Goal: Information Seeking & Learning: Learn about a topic

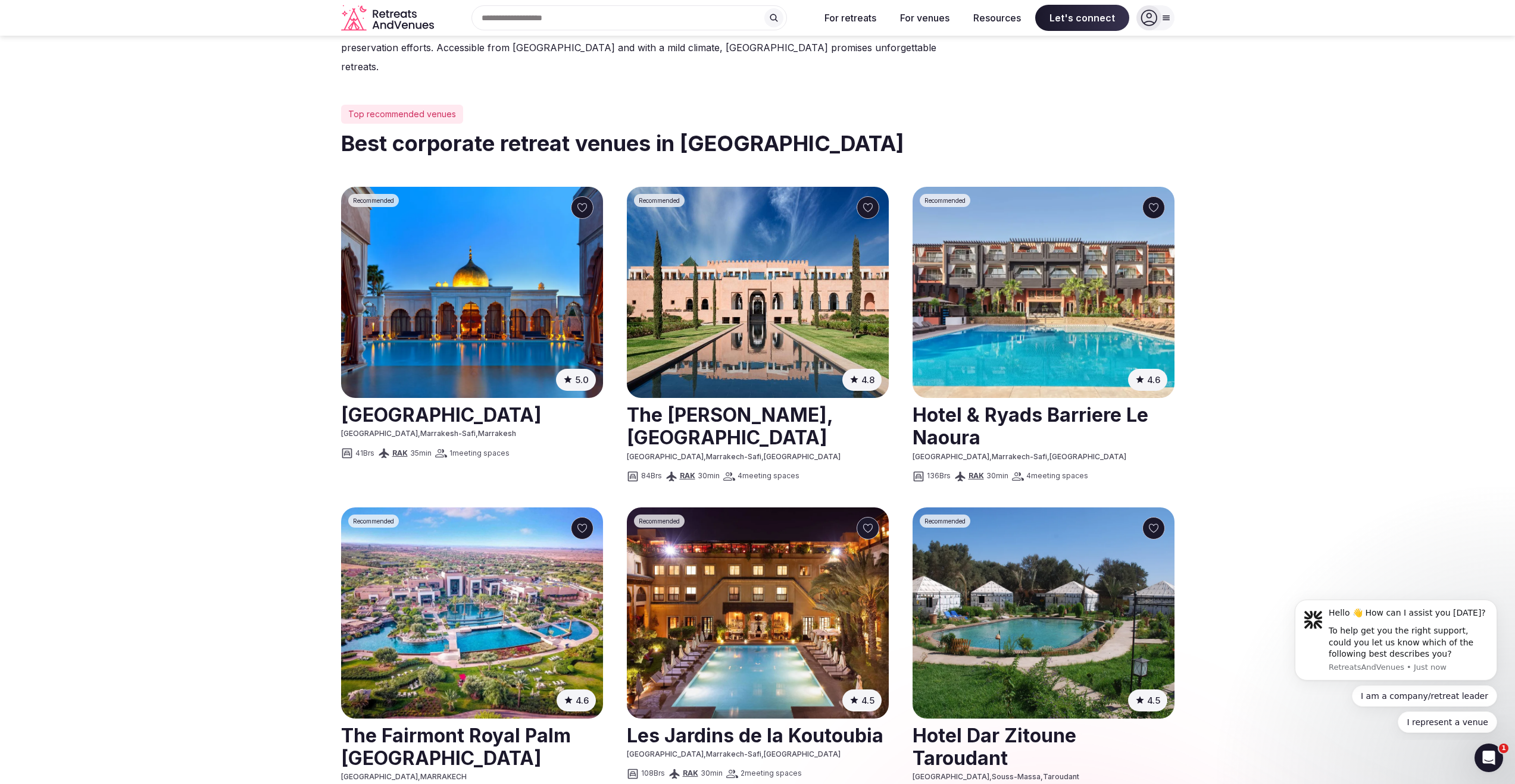
scroll to position [480, 0]
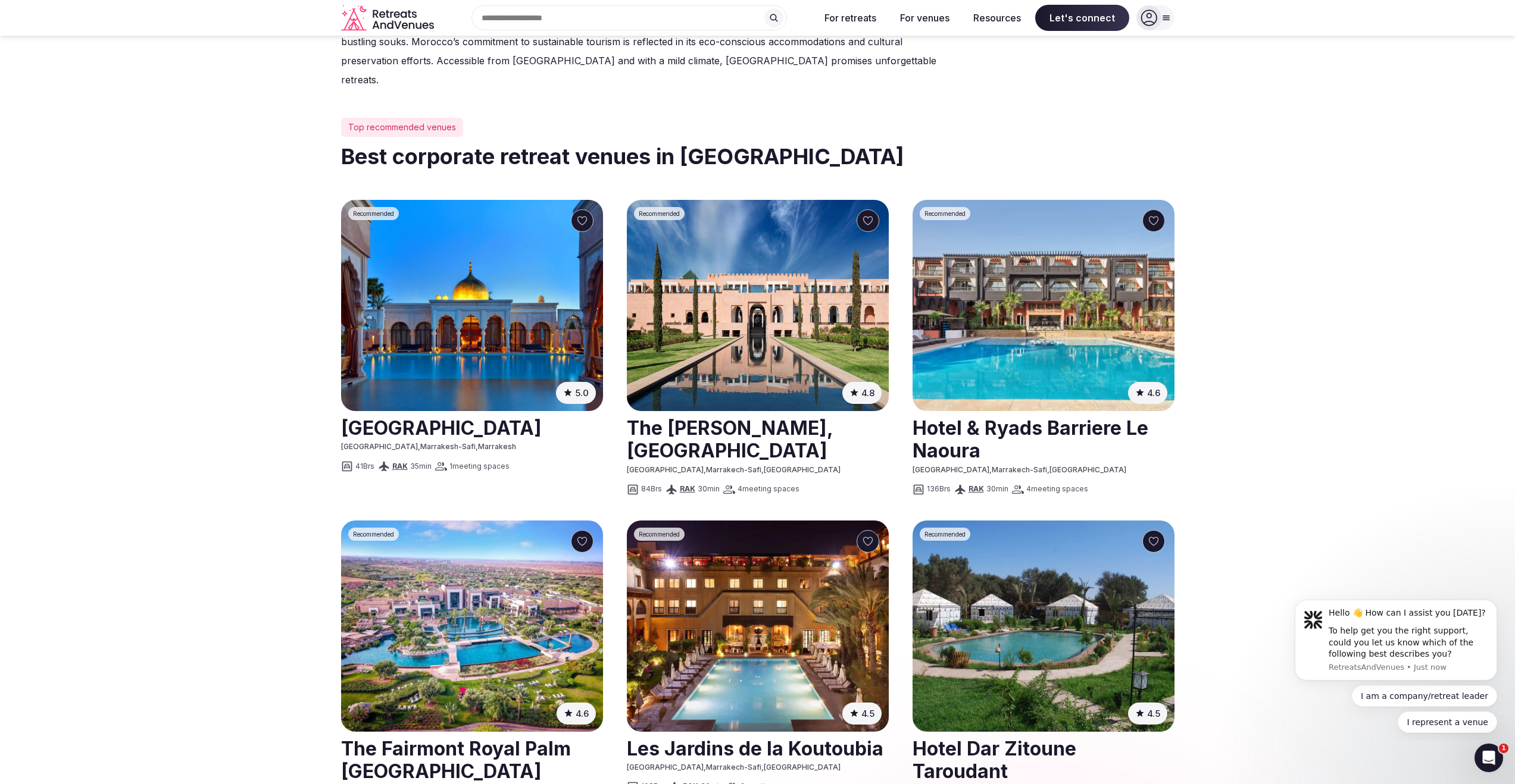
click at [734, 282] on img at bounding box center [758, 305] width 262 height 211
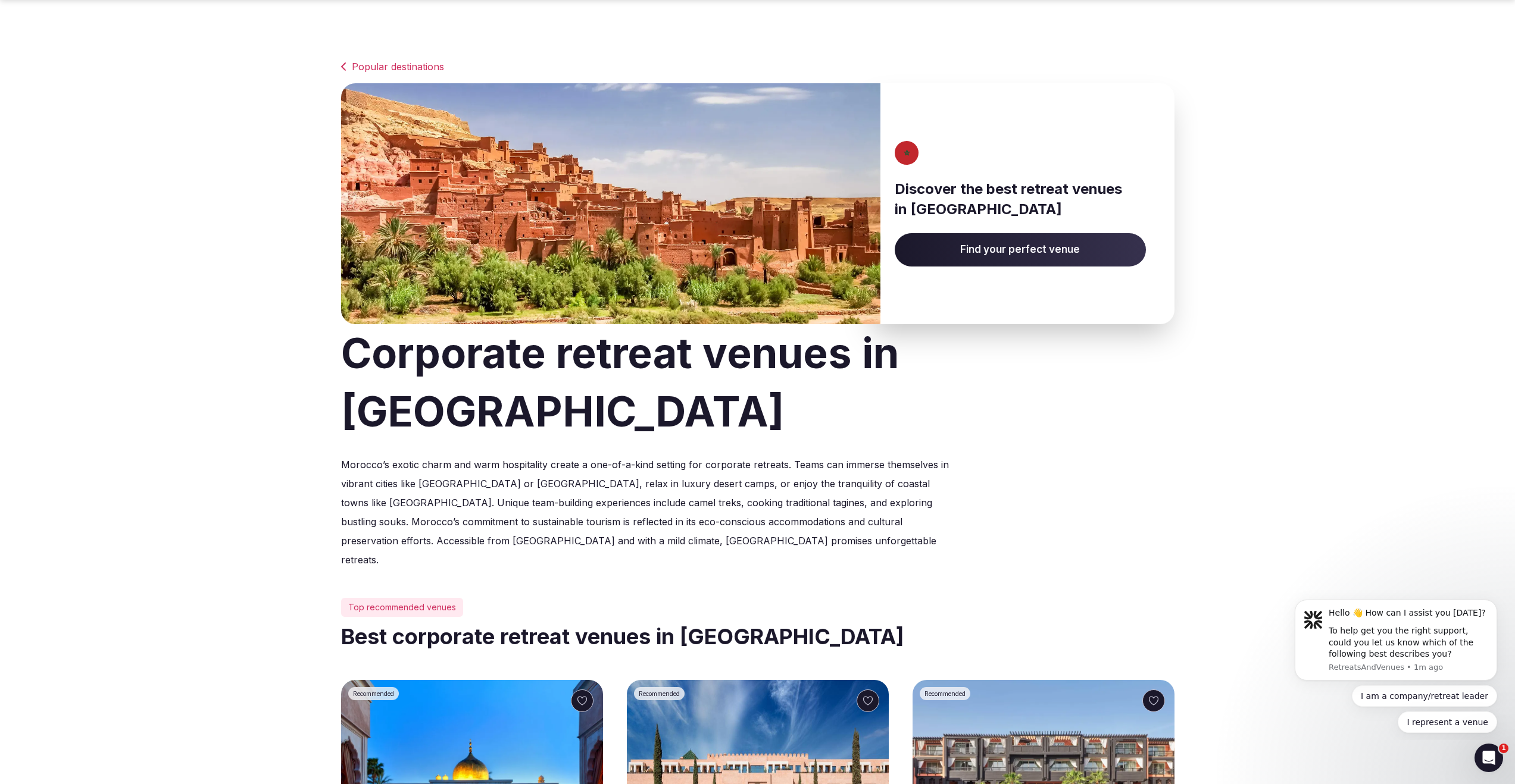
scroll to position [480, 0]
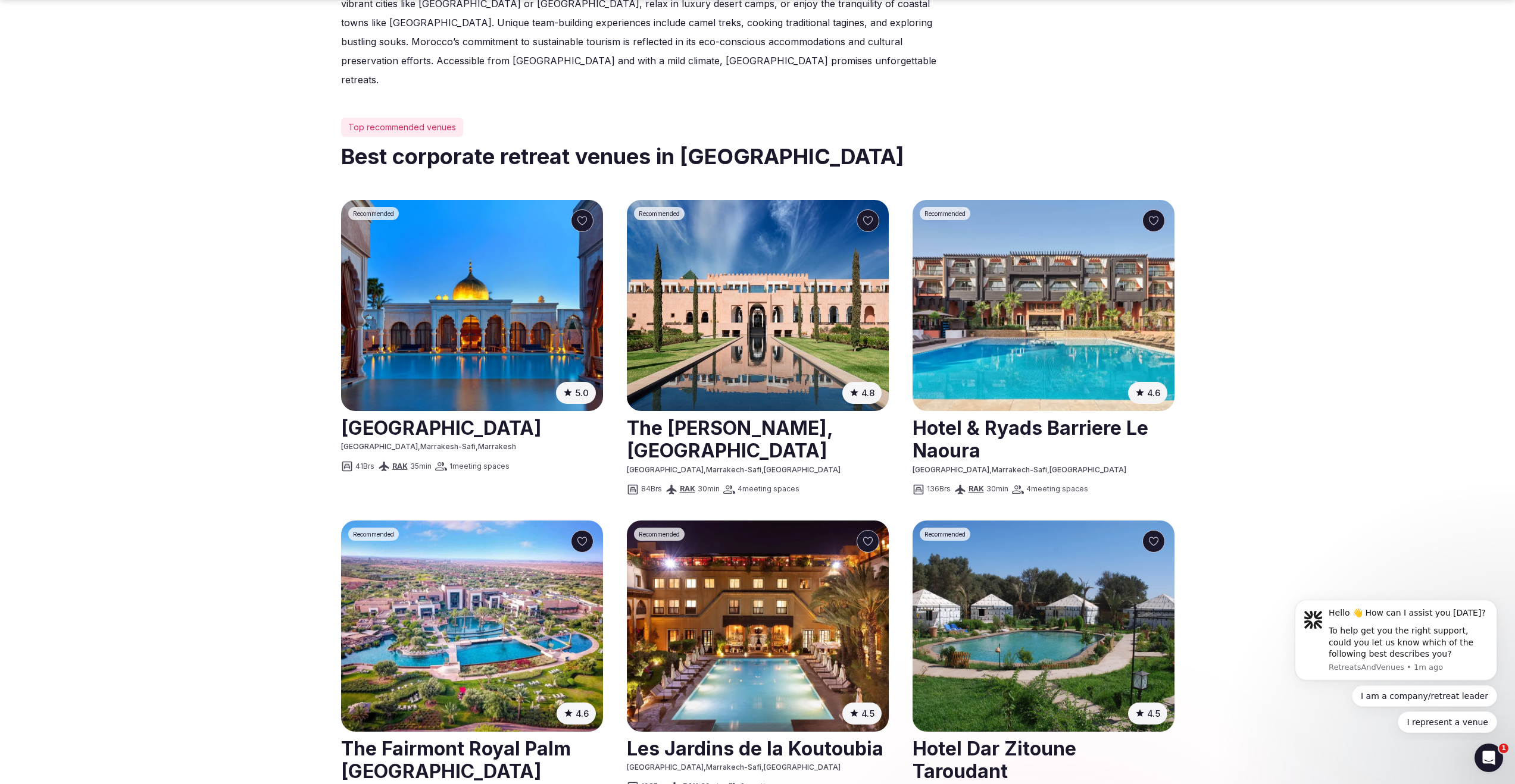
click at [491, 271] on img at bounding box center [472, 305] width 262 height 211
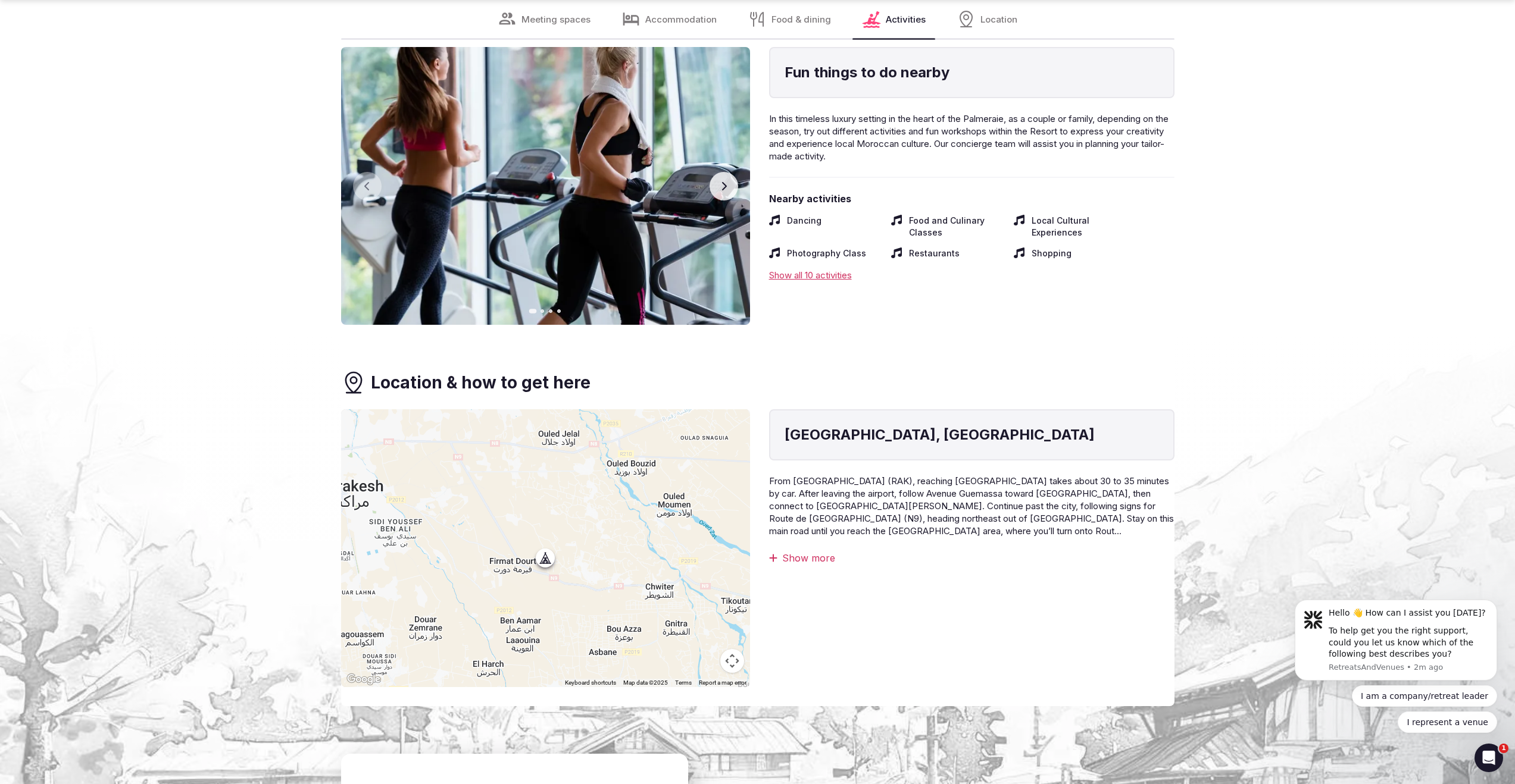
scroll to position [2576, 0]
click at [731, 662] on button "Map camera controls" at bounding box center [732, 660] width 24 height 24
click at [701, 664] on button "Zoom out" at bounding box center [702, 660] width 24 height 24
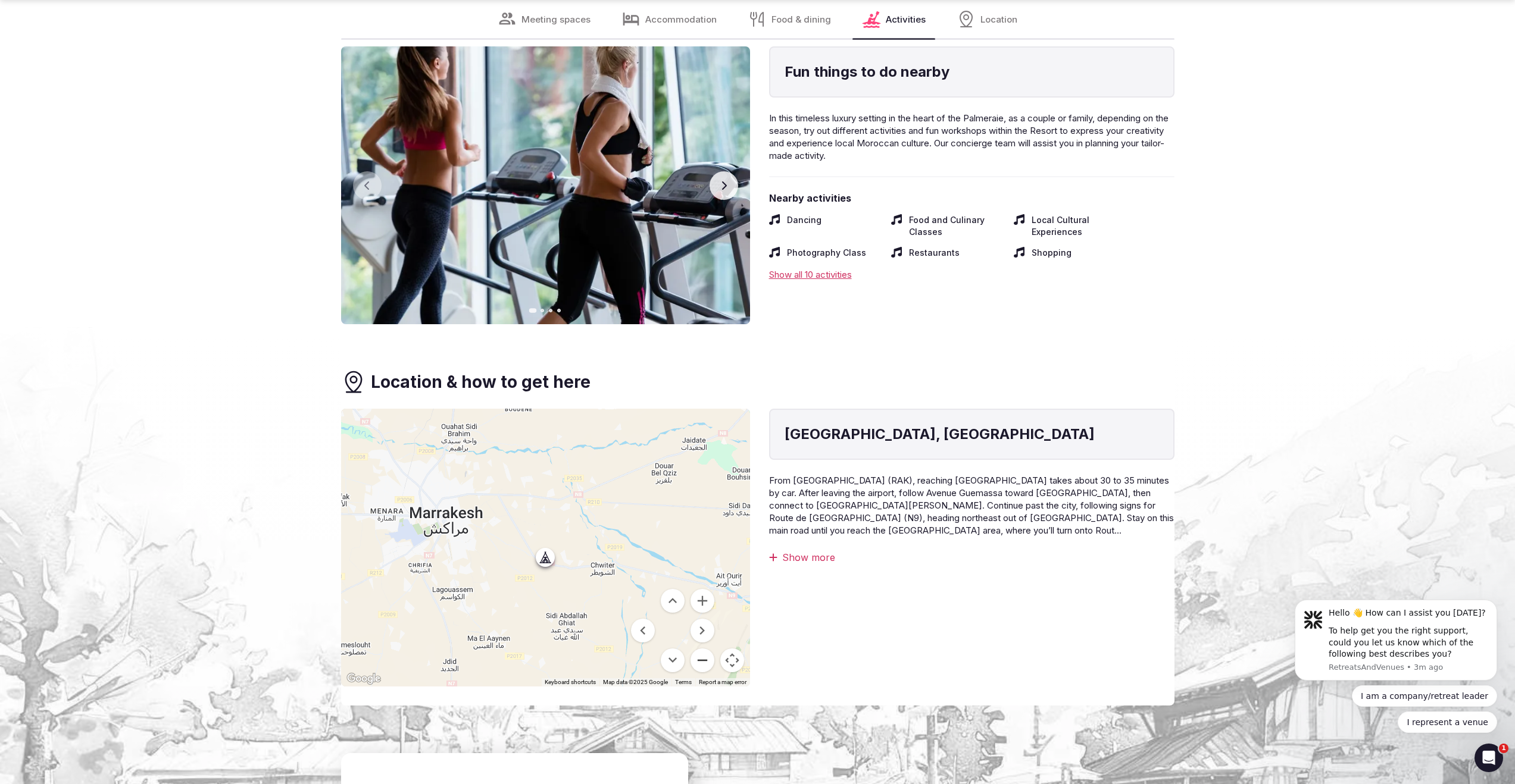
click at [700, 663] on button "Zoom out" at bounding box center [702, 660] width 24 height 24
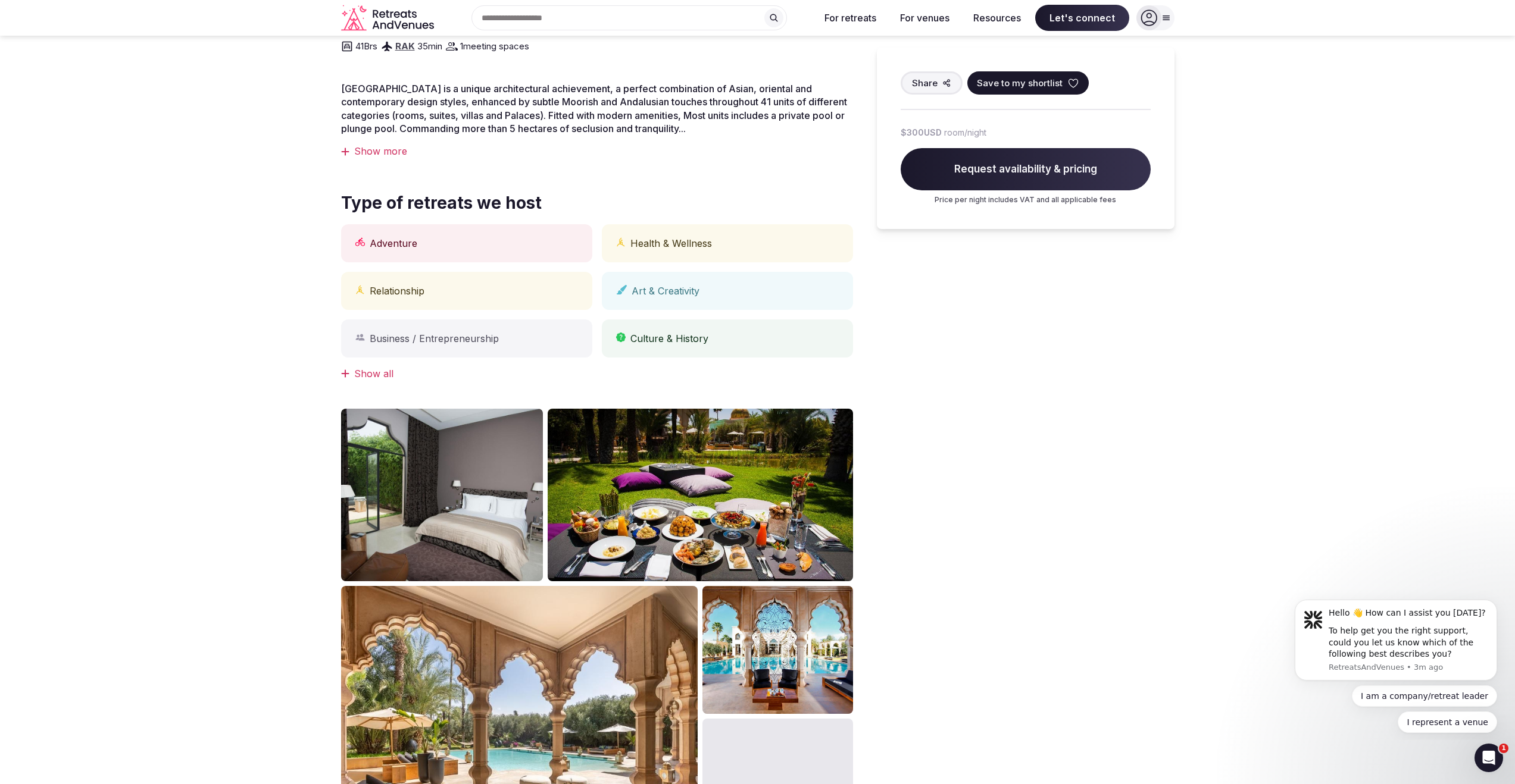
scroll to position [0, 0]
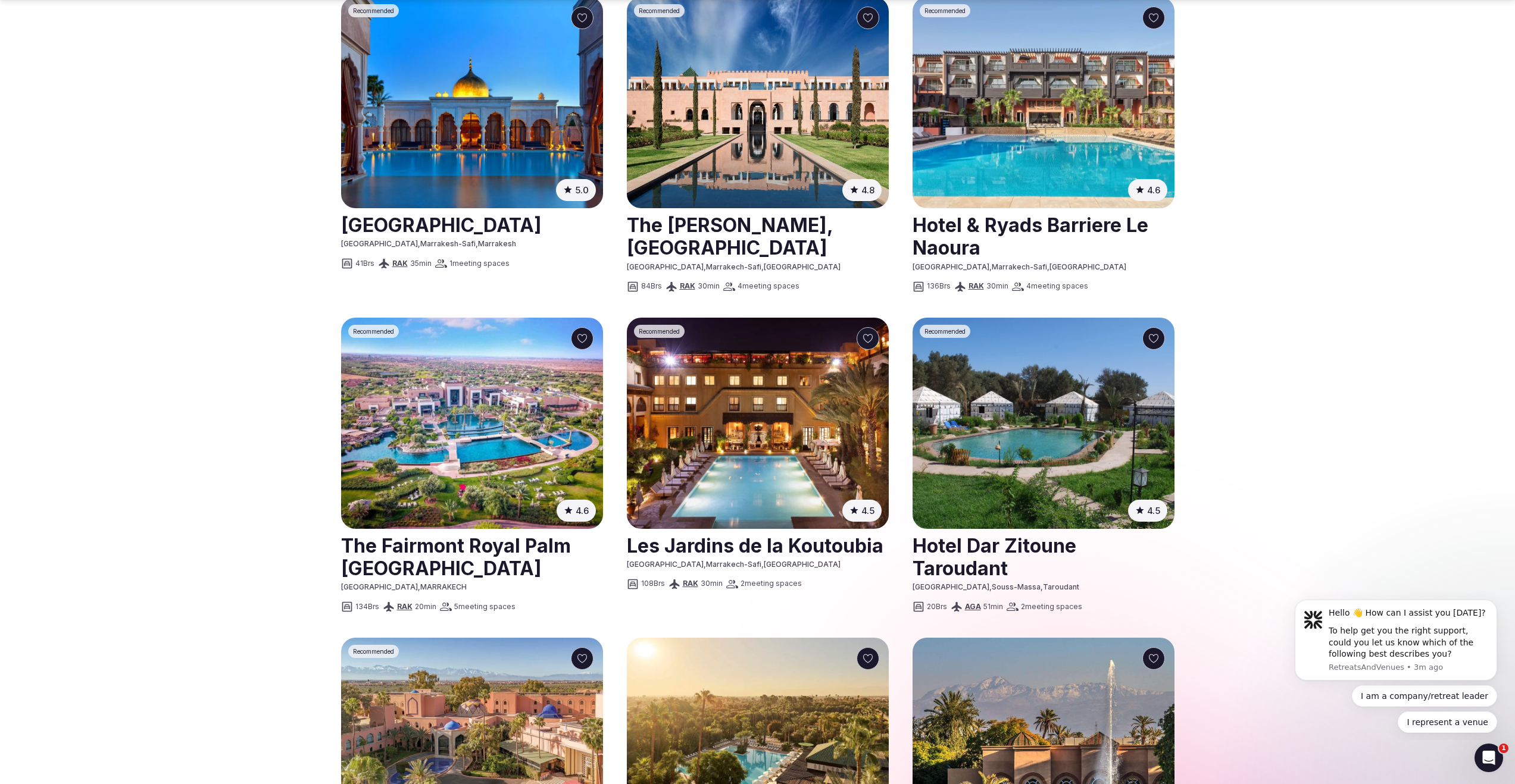
scroll to position [1061, 0]
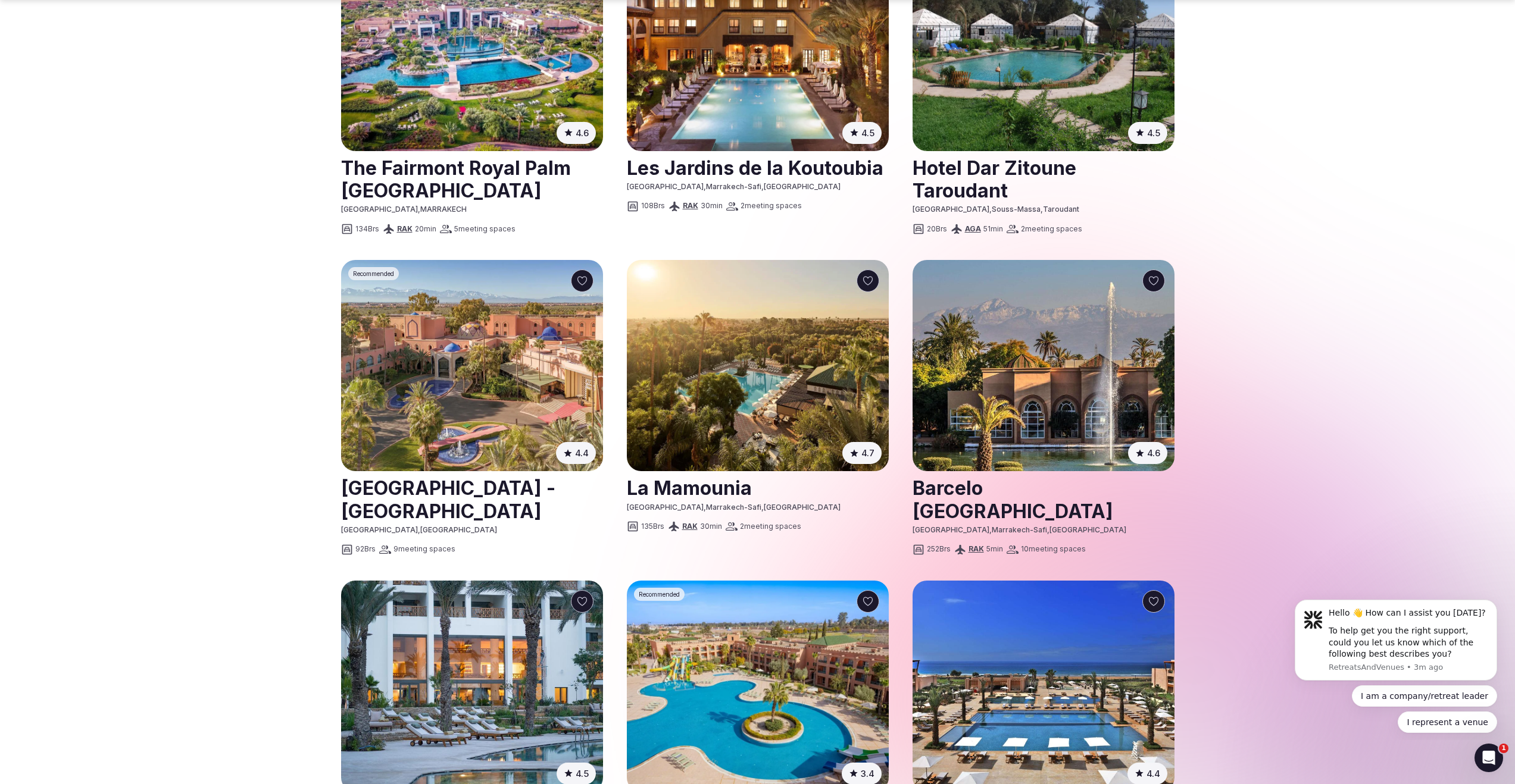
click at [501, 364] on img at bounding box center [472, 365] width 262 height 211
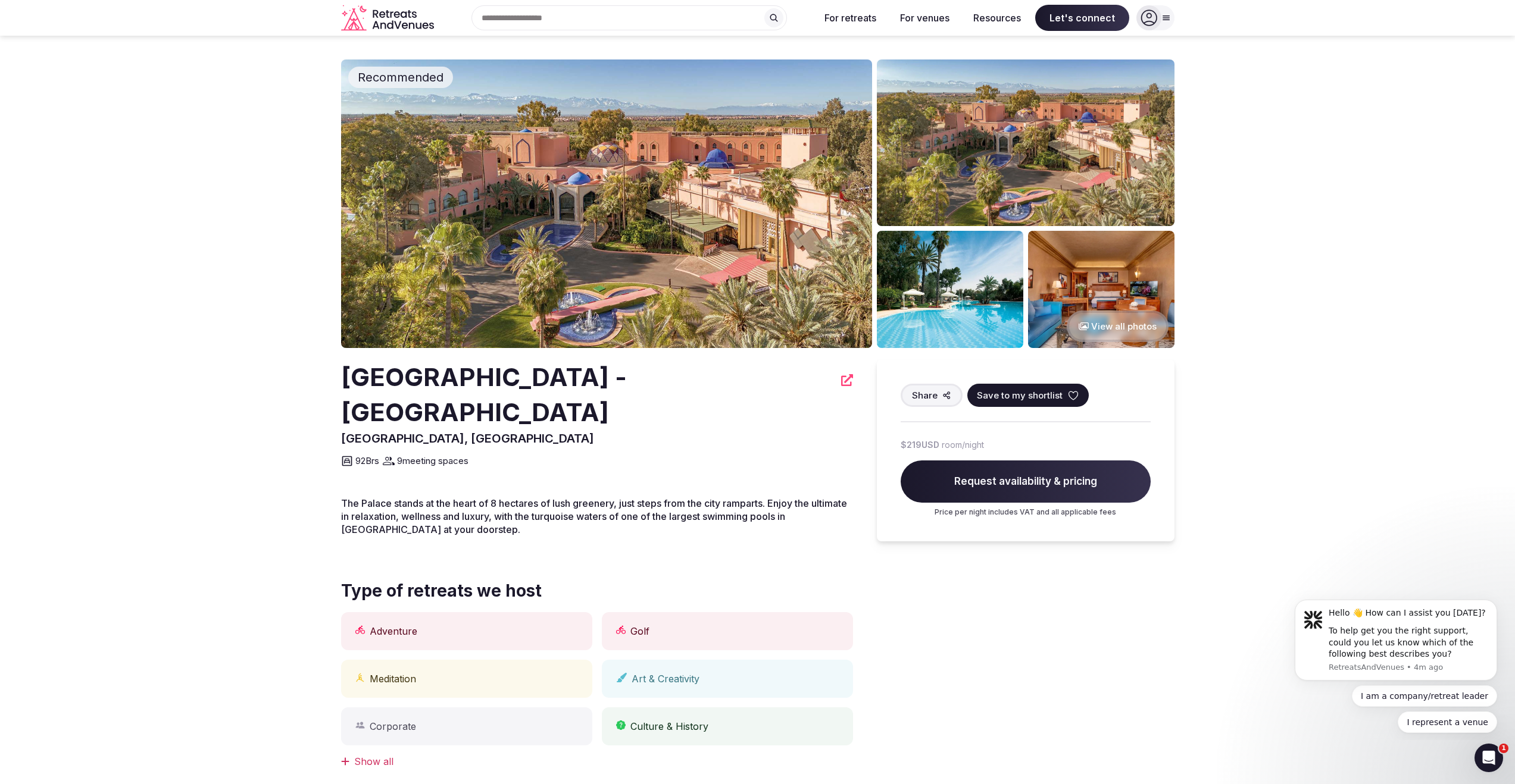
click at [1055, 482] on span "Request availability & pricing" at bounding box center [1026, 481] width 250 height 43
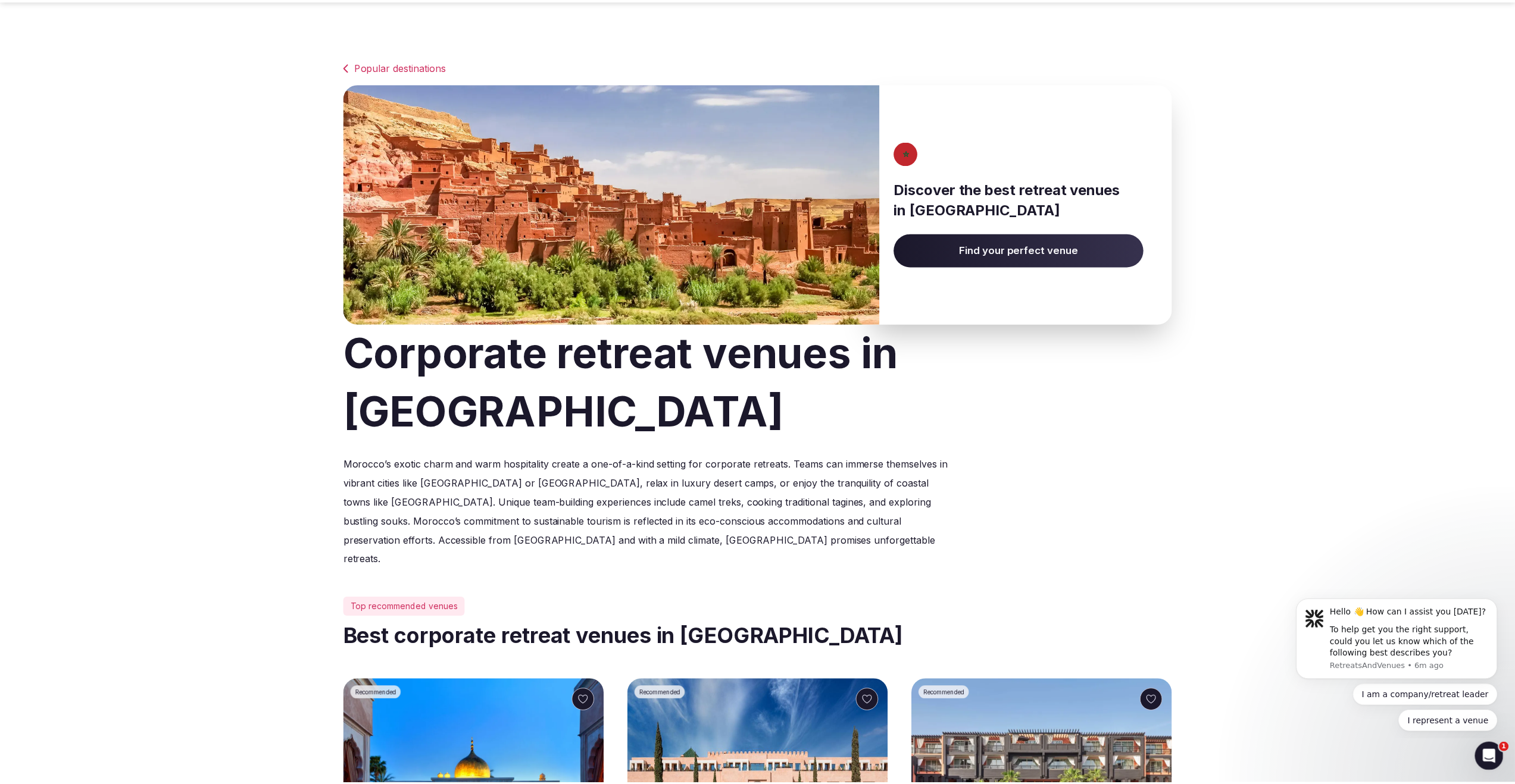
scroll to position [1061, 0]
